Goal: Transaction & Acquisition: Purchase product/service

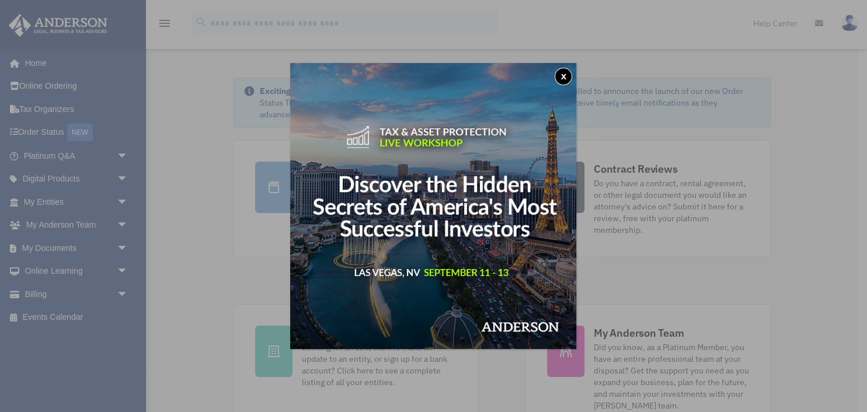
click at [562, 74] on button "x" at bounding box center [564, 77] width 18 height 18
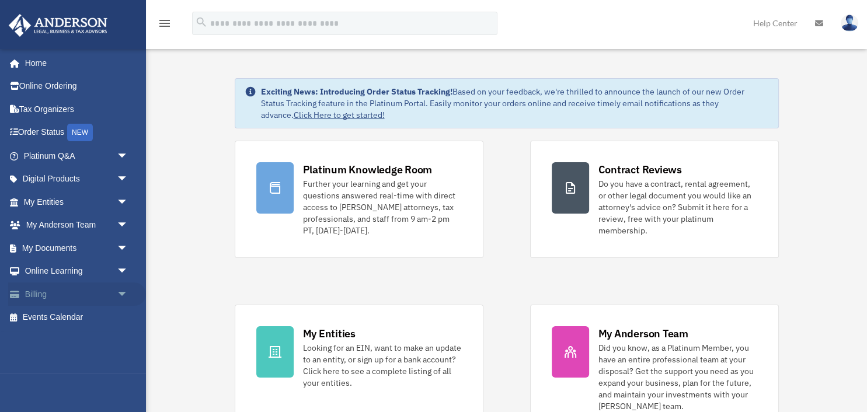
click at [117, 288] on span "arrow_drop_down" at bounding box center [128, 295] width 23 height 24
click at [76, 322] on link "$ Open Invoices" at bounding box center [81, 318] width 130 height 24
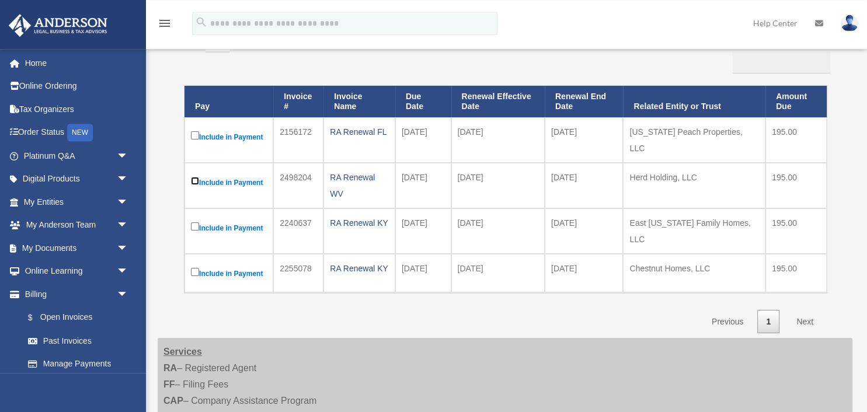
scroll to position [123, 0]
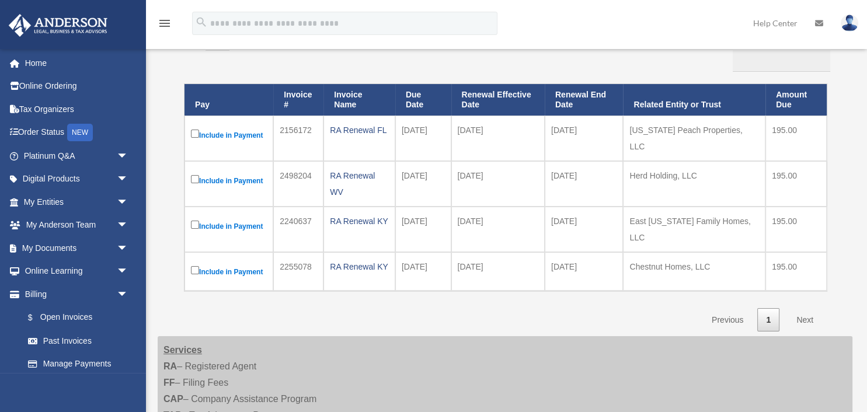
click at [196, 175] on label "Include in Payment" at bounding box center [229, 180] width 76 height 15
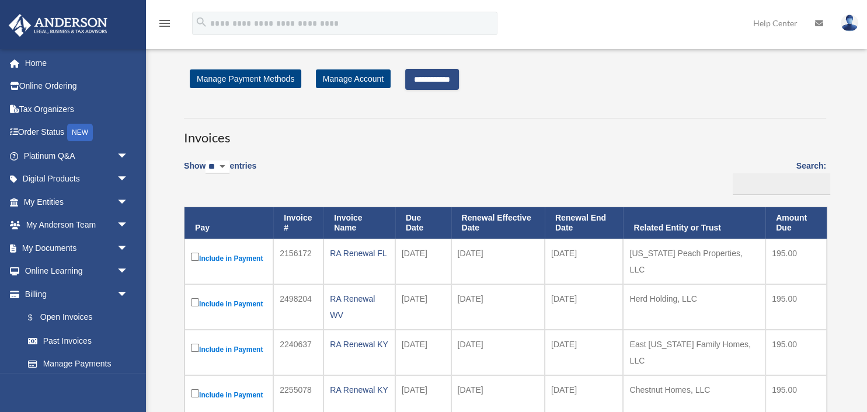
click at [424, 78] on input "**********" at bounding box center [432, 79] width 54 height 21
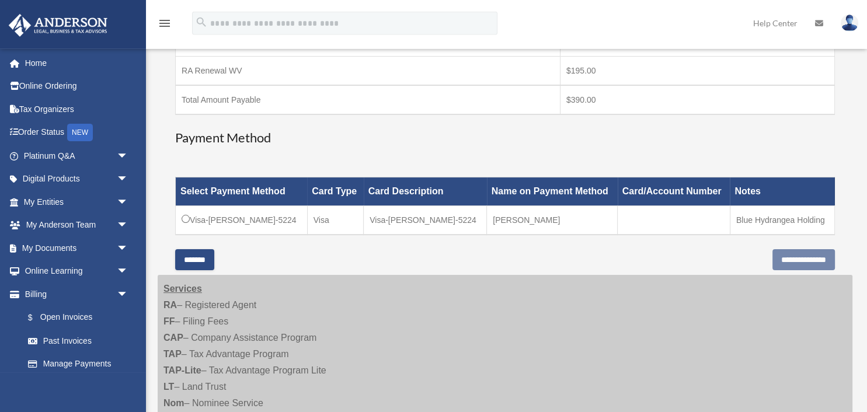
scroll to position [246, 0]
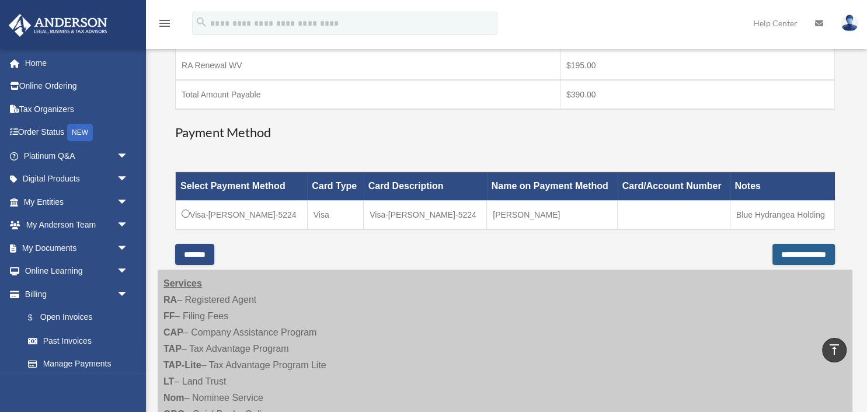
click at [772, 248] on input "**********" at bounding box center [803, 254] width 62 height 21
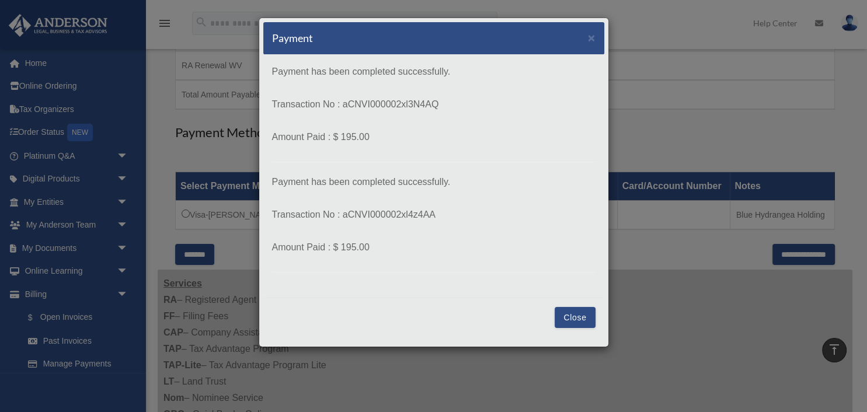
click at [569, 311] on button "Close" at bounding box center [575, 317] width 40 height 21
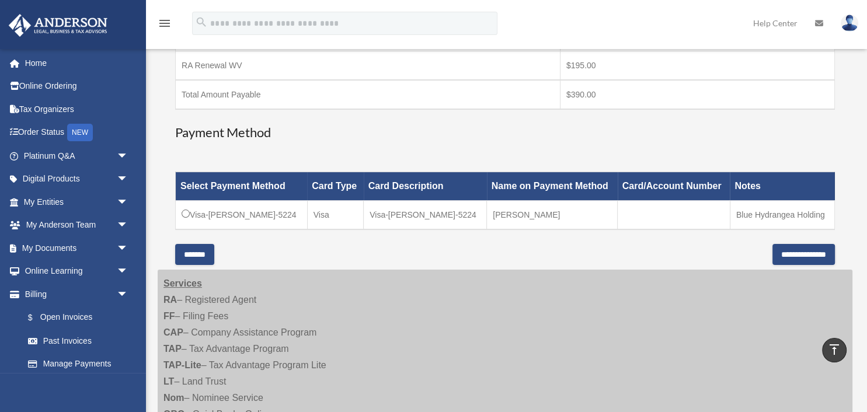
scroll to position [0, 0]
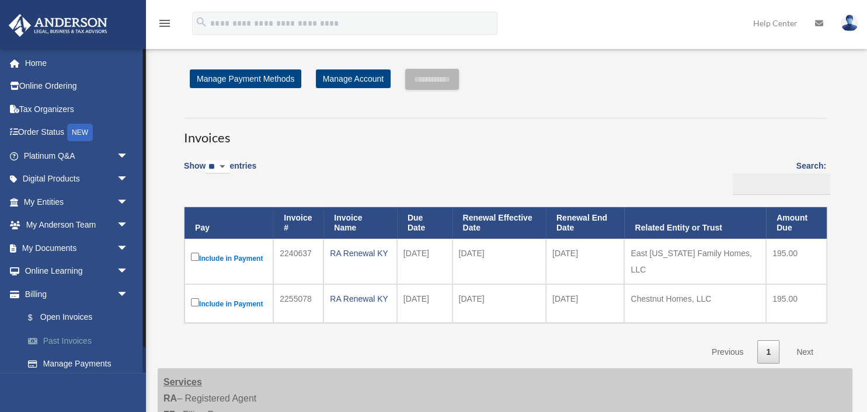
click at [102, 339] on link "Past Invoices" at bounding box center [81, 340] width 130 height 23
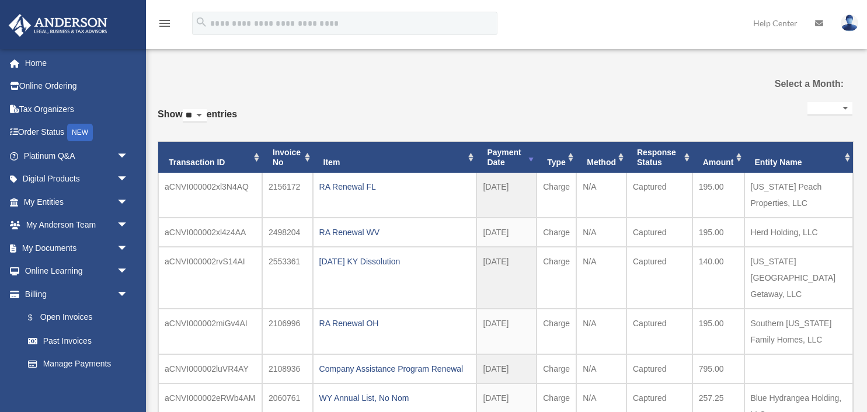
select select
